Goal: Participate in discussion: Engage in conversation with other users on a specific topic

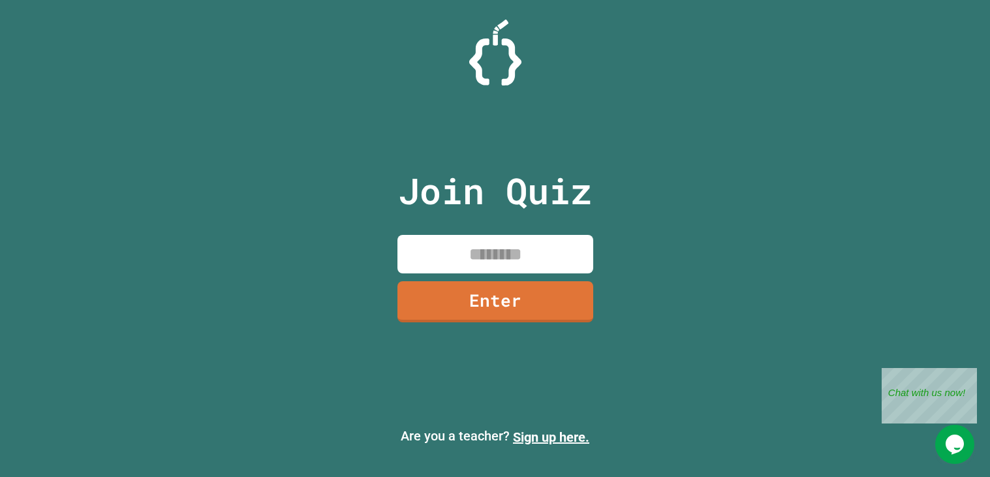
click at [518, 249] on input at bounding box center [495, 254] width 196 height 39
type input "********"
click at [482, 300] on link "Enter" at bounding box center [494, 300] width 194 height 42
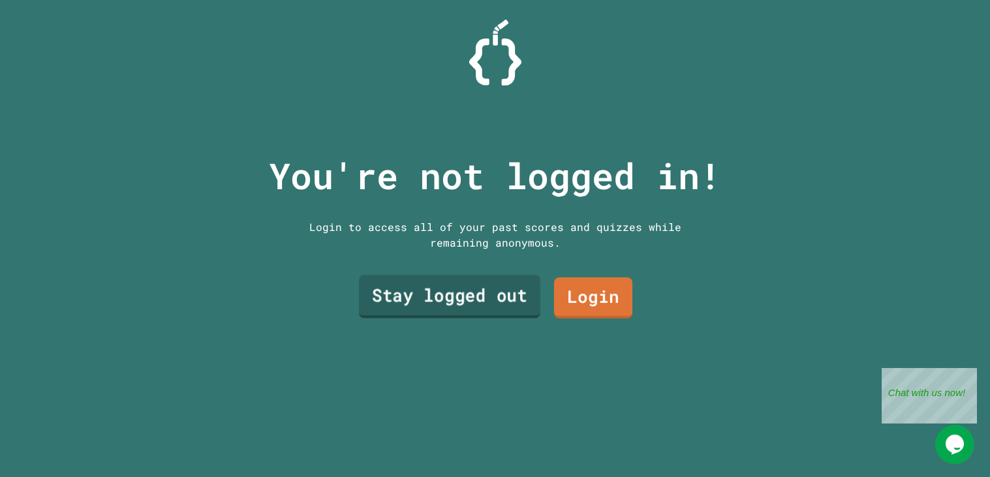
click at [455, 296] on link "Stay logged out" at bounding box center [448, 296] width 181 height 43
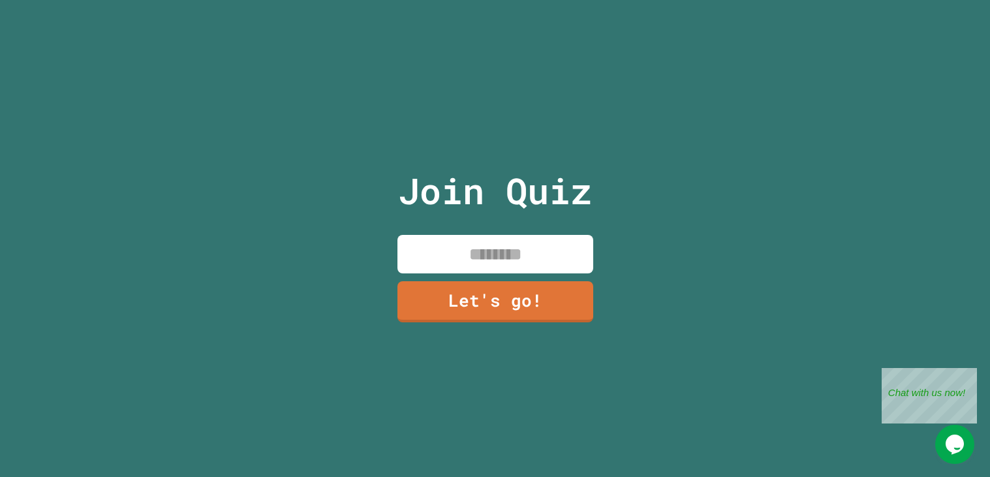
click at [469, 244] on input at bounding box center [495, 254] width 196 height 39
type input "******"
click at [433, 298] on link "Let's go!" at bounding box center [494, 300] width 194 height 43
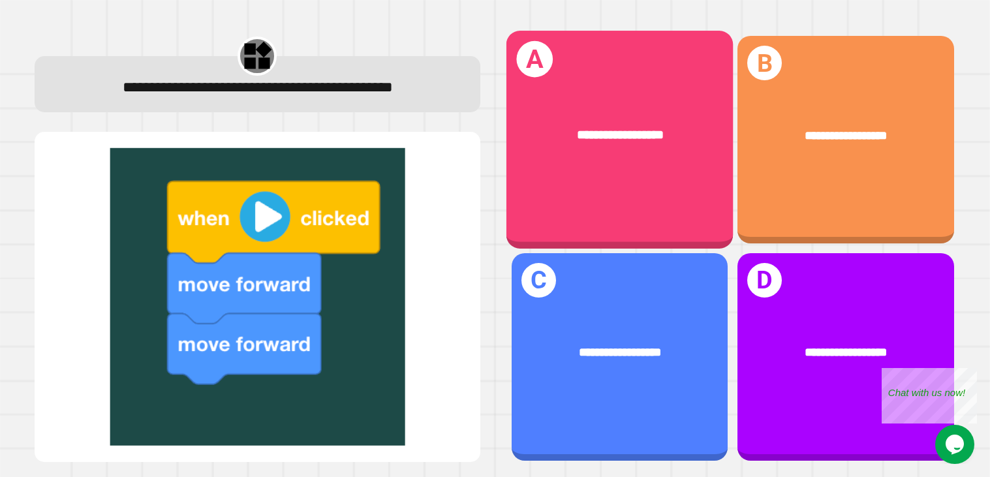
click at [604, 167] on div "**********" at bounding box center [619, 136] width 227 height 70
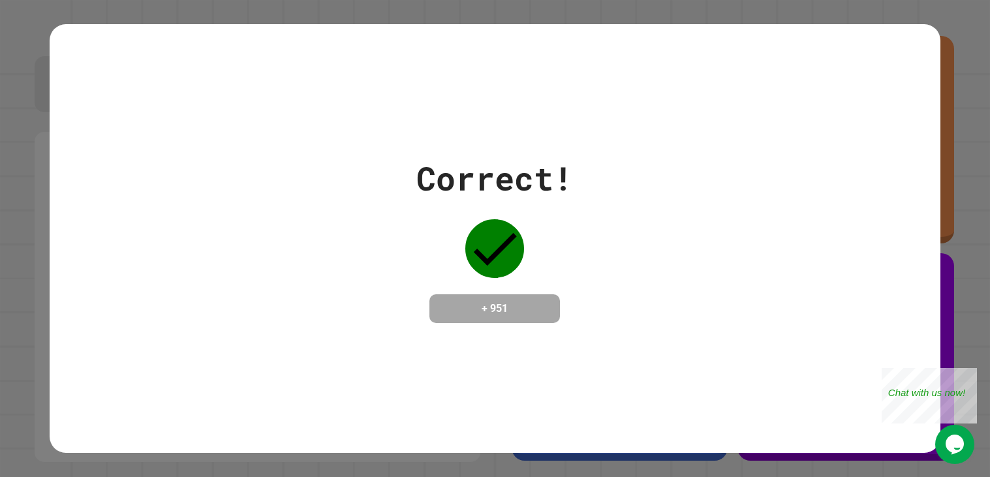
click at [426, 286] on div "Correct! + 951" at bounding box center [494, 238] width 157 height 169
click at [968, 382] on span "Close" at bounding box center [967, 387] width 10 height 10
click at [522, 358] on div "Correct! + 951" at bounding box center [495, 238] width 891 height 429
click at [516, 323] on div "+ 951" at bounding box center [494, 308] width 131 height 29
click at [499, 229] on icon at bounding box center [494, 248] width 59 height 59
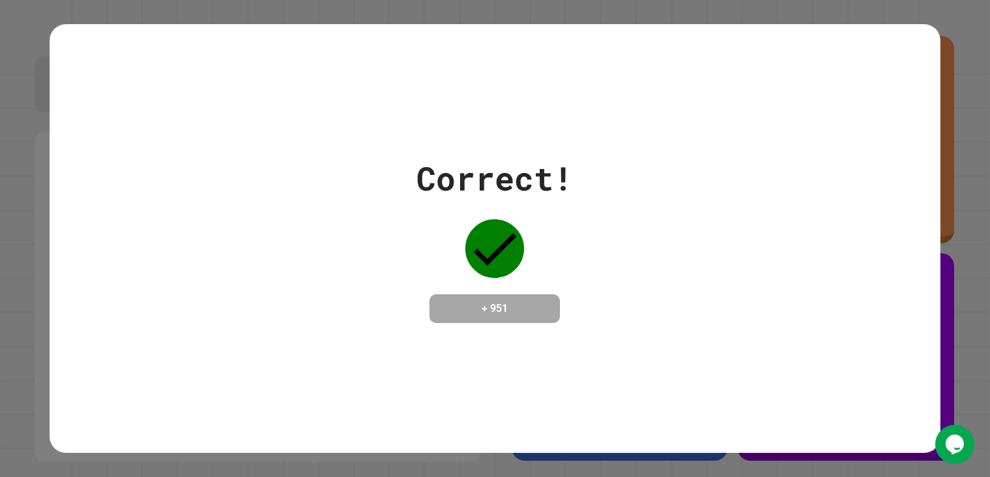
click at [511, 383] on div "Correct! + 951" at bounding box center [495, 238] width 891 height 429
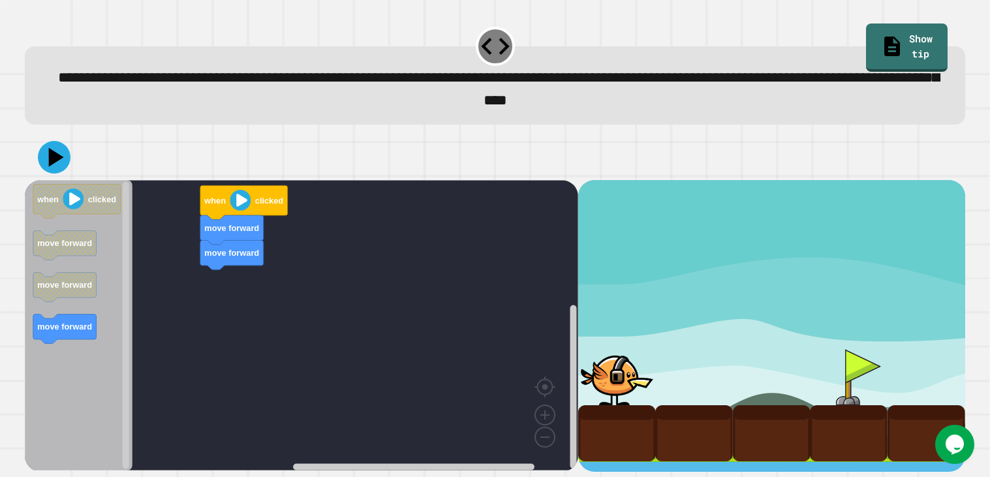
click at [230, 199] on image "Blockly Workspace" at bounding box center [240, 200] width 21 height 21
click at [241, 198] on image "Blockly Workspace" at bounding box center [240, 200] width 21 height 21
click at [224, 309] on div "move forward move forward move forward when clicked when clicked move forward m…" at bounding box center [301, 326] width 553 height 292
click at [241, 201] on image "Blockly Workspace" at bounding box center [240, 200] width 21 height 21
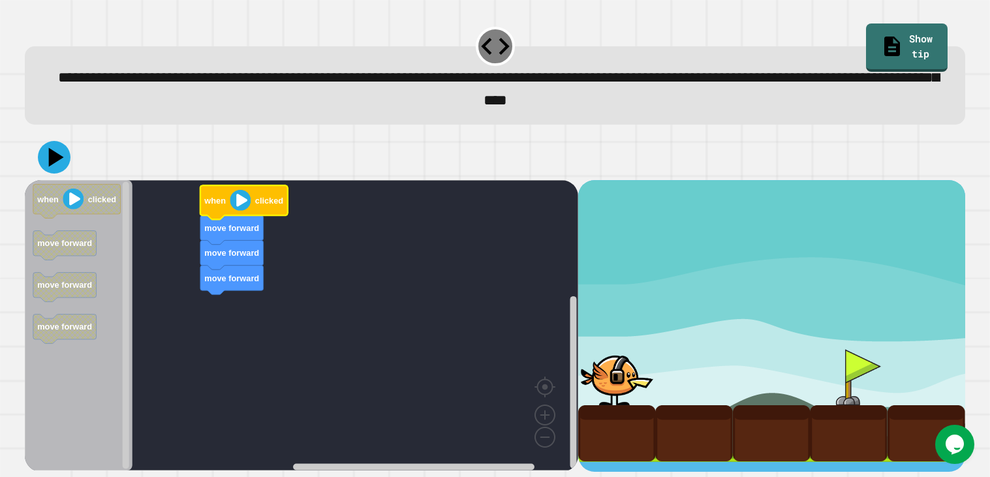
click at [630, 398] on div at bounding box center [617, 377] width 78 height 56
click at [241, 200] on image "Blockly Workspace" at bounding box center [240, 200] width 21 height 21
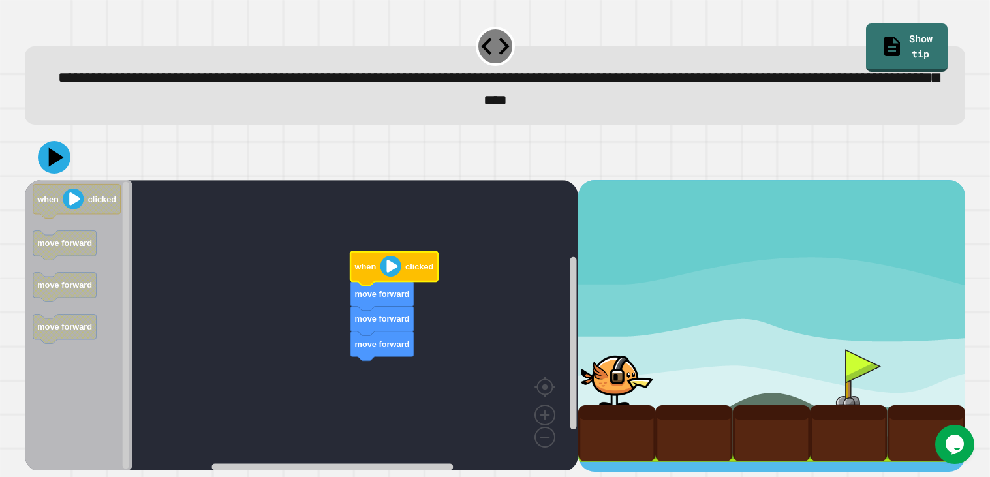
click at [390, 266] on image "Blockly Workspace" at bounding box center [390, 266] width 21 height 21
click at [82, 204] on image "Blockly Workspace" at bounding box center [73, 199] width 21 height 21
click at [54, 158] on icon at bounding box center [57, 157] width 18 height 23
click at [386, 266] on image "Blockly Workspace" at bounding box center [390, 266] width 21 height 21
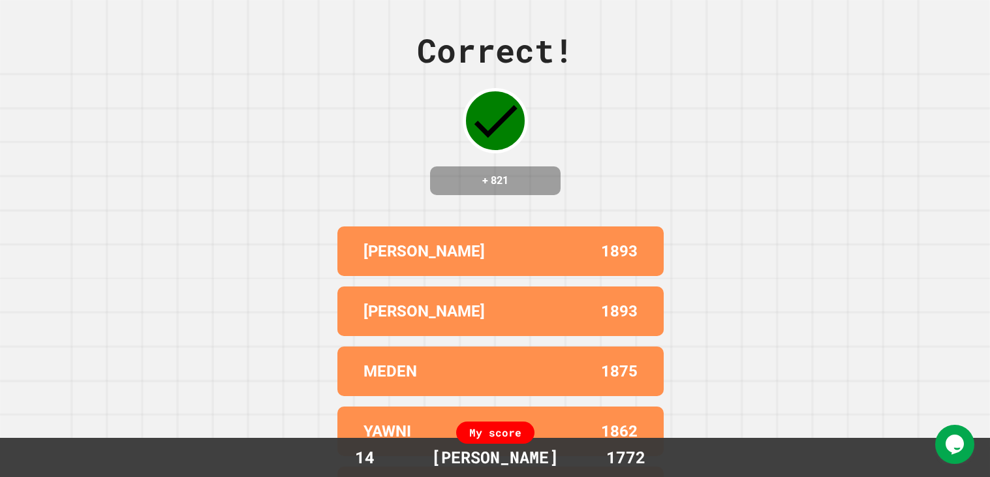
click at [511, 263] on div "1893" at bounding box center [569, 251] width 137 height 23
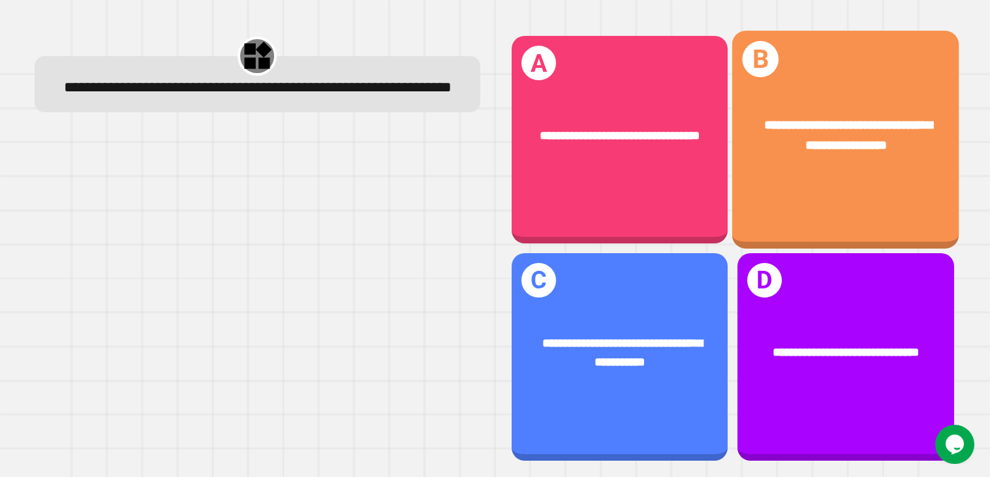
click at [793, 184] on div "**********" at bounding box center [845, 139] width 227 height 217
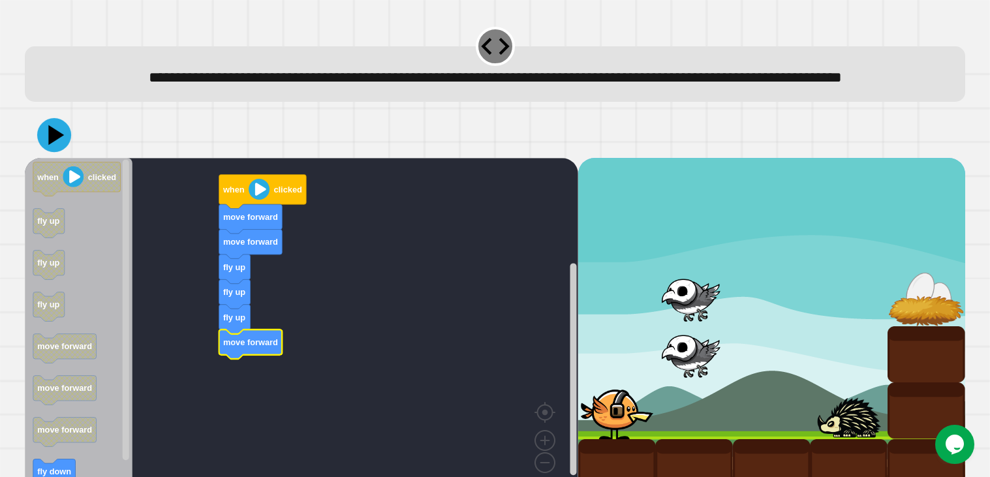
click at [59, 149] on icon at bounding box center [54, 134] width 34 height 34
click at [245, 202] on icon "Blockly Workspace" at bounding box center [262, 191] width 87 height 34
click at [209, 384] on div "fly up fly up fly up move forward move forward move forward when clicked when c…" at bounding box center [301, 327] width 553 height 338
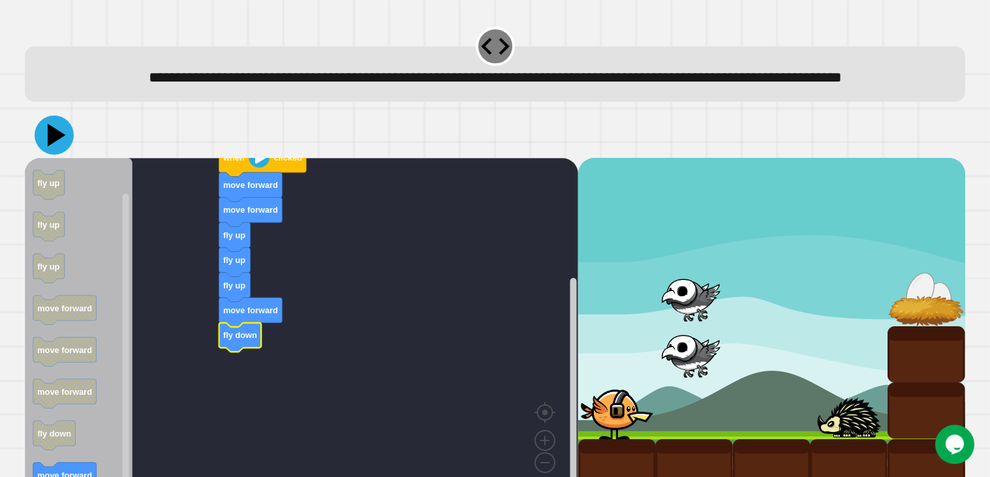
click at [55, 146] on icon at bounding box center [57, 134] width 18 height 23
click at [220, 202] on icon "Blockly Workspace" at bounding box center [250, 186] width 63 height 29
click at [239, 162] on text "when" at bounding box center [234, 157] width 22 height 10
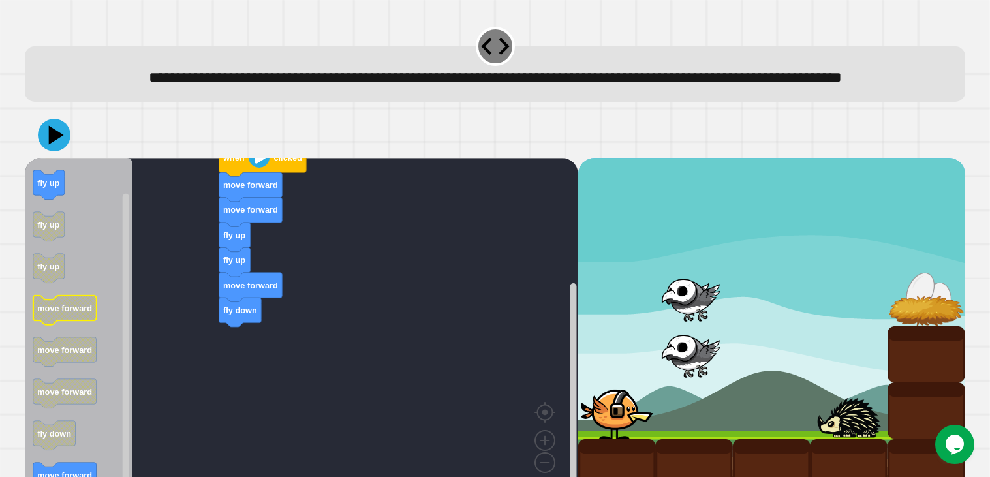
click at [240, 360] on div "when clicked move forward fly up fly up move forward fly down move forward when…" at bounding box center [301, 327] width 553 height 338
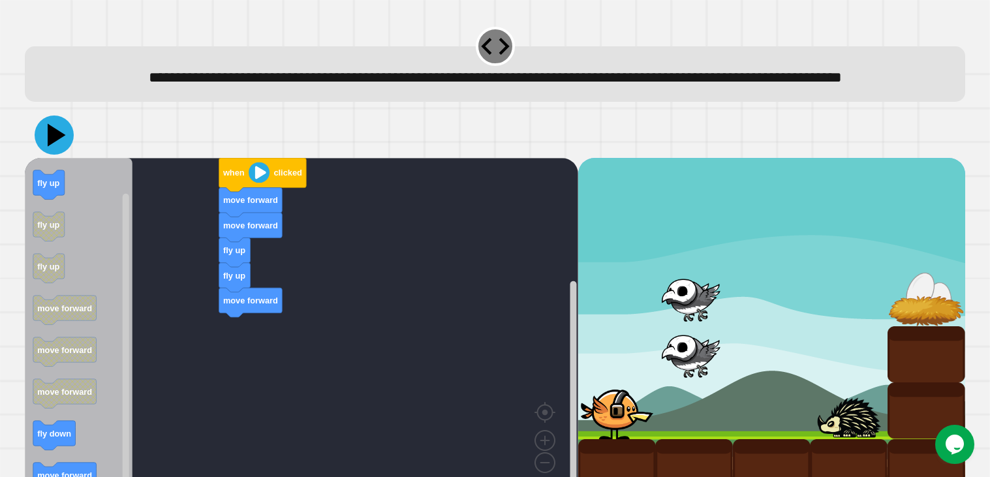
click at [61, 155] on icon at bounding box center [54, 135] width 39 height 39
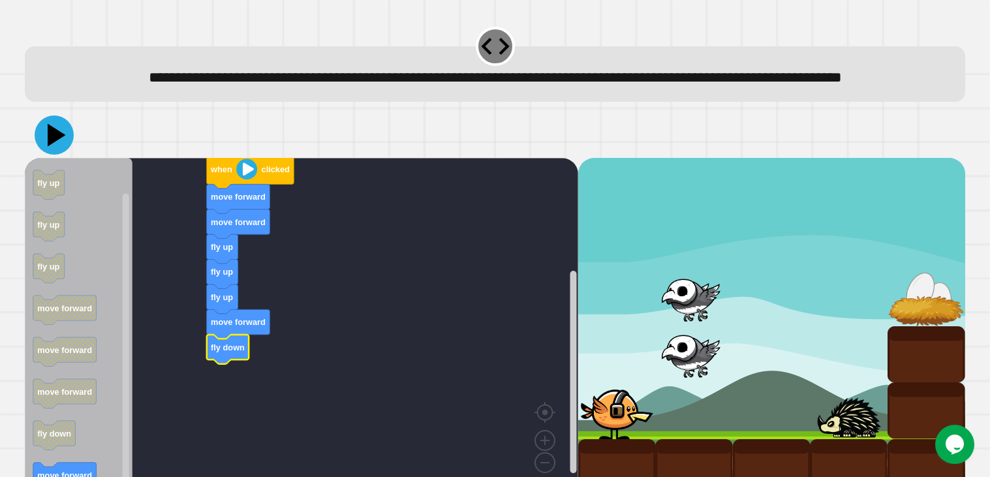
click at [65, 155] on icon at bounding box center [54, 135] width 39 height 39
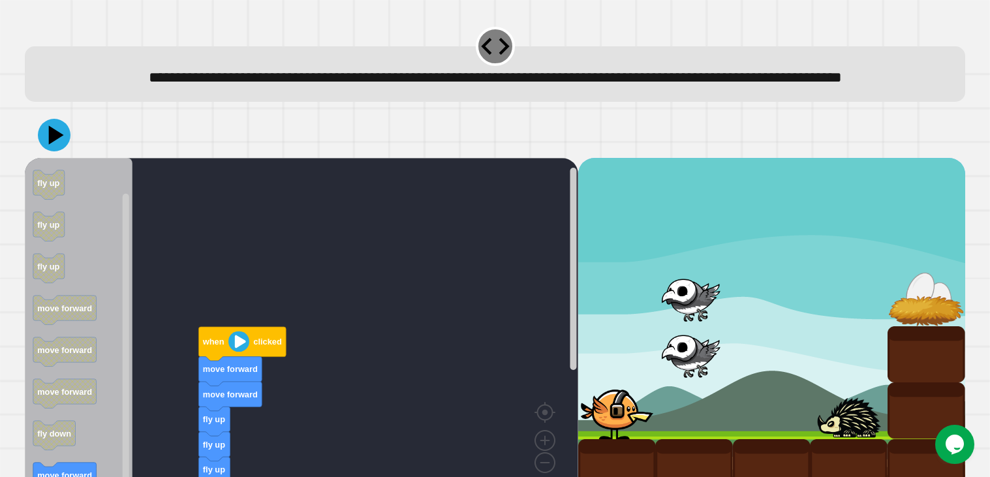
click at [198, 399] on div "when clicked move forward move forward fly up fly up fly up move forward fly do…" at bounding box center [301, 327] width 553 height 338
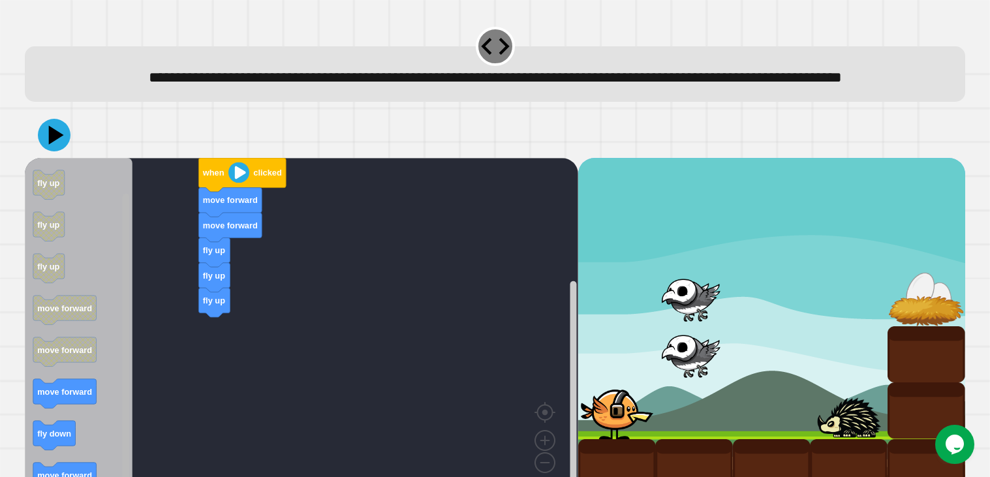
scroll to position [47, 0]
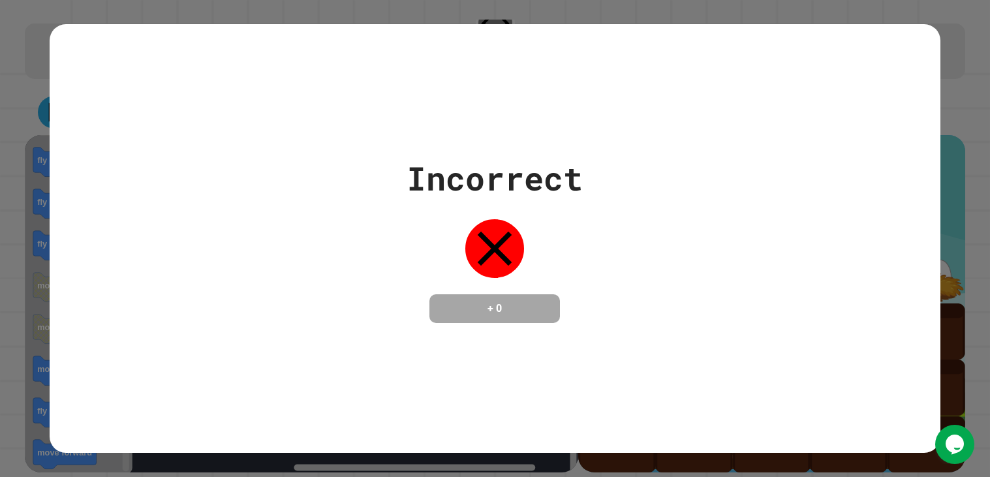
click at [608, 427] on div "Incorrect + 0" at bounding box center [495, 238] width 891 height 429
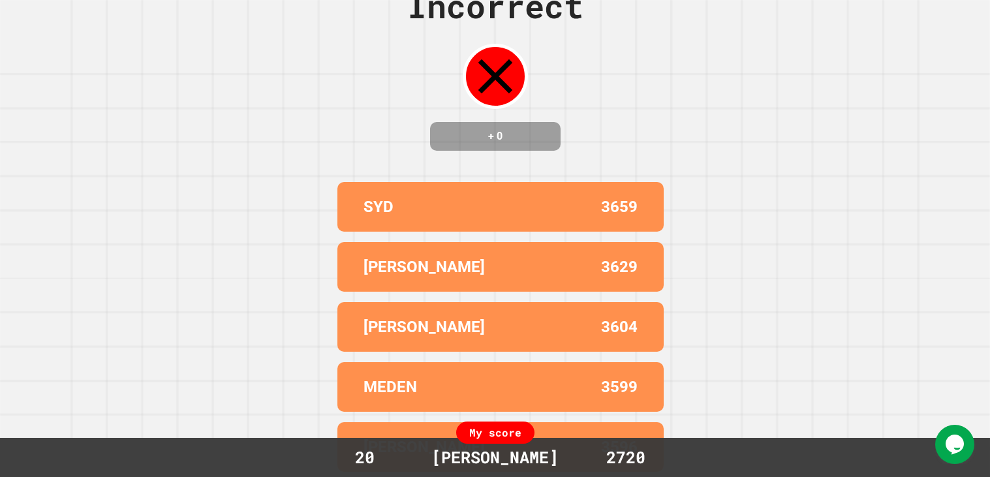
scroll to position [0, 0]
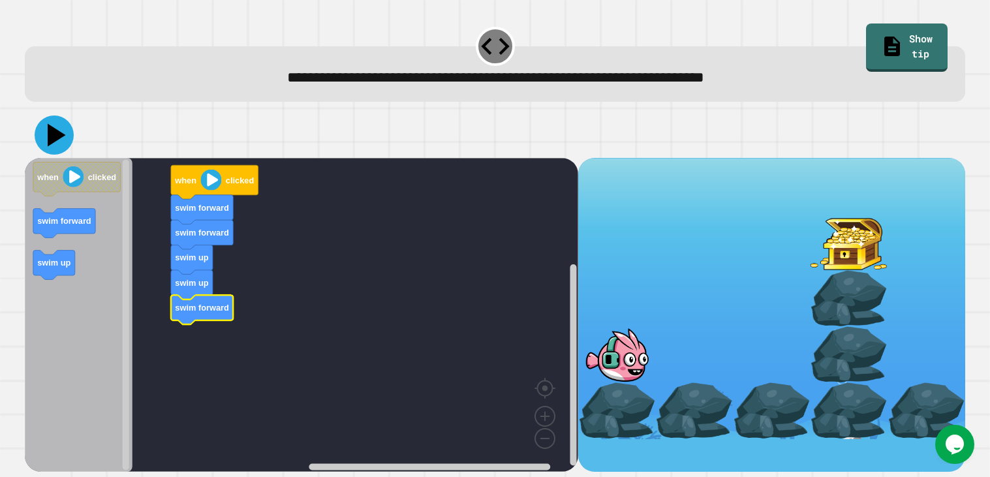
click at [57, 135] on icon at bounding box center [57, 134] width 18 height 23
click at [206, 189] on image "Blockly Workspace" at bounding box center [210, 179] width 21 height 21
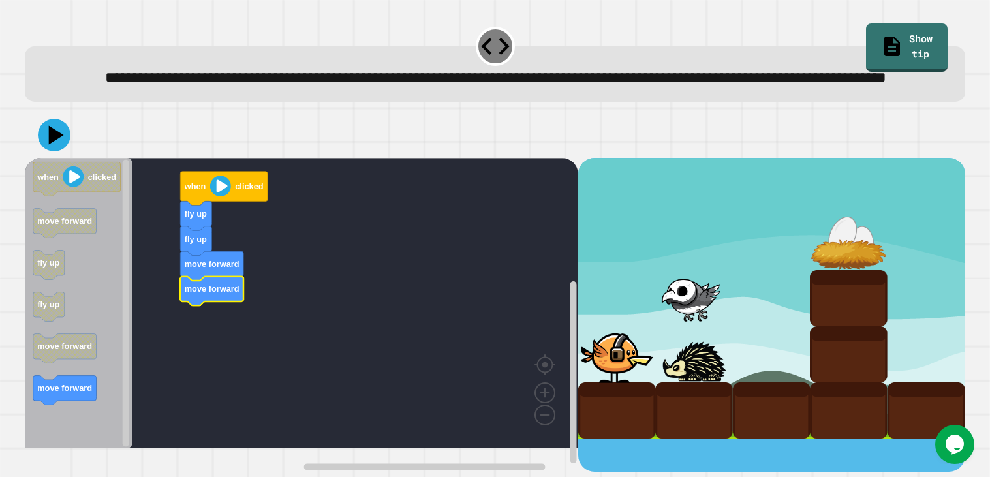
click at [101, 399] on icon "Blockly Workspace" at bounding box center [79, 303] width 108 height 290
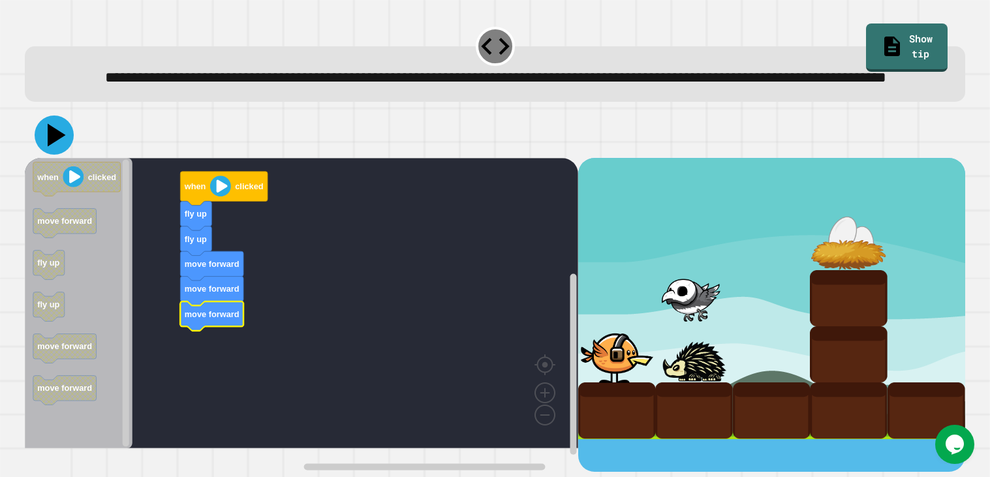
click at [61, 155] on icon at bounding box center [54, 135] width 39 height 39
click at [253, 232] on rect "Blockly Workspace" at bounding box center [301, 303] width 553 height 290
click at [213, 196] on image "Blockly Workspace" at bounding box center [220, 186] width 21 height 21
